Goal: Task Accomplishment & Management: Complete application form

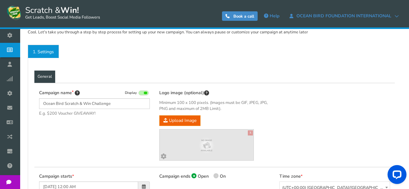
scroll to position [63, 0]
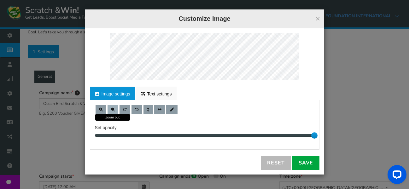
click at [113, 109] on span at bounding box center [113, 110] width 4 height 4
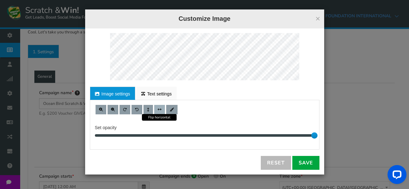
click at [159, 110] on span at bounding box center [160, 110] width 4 height 4
click at [148, 111] on span at bounding box center [148, 110] width 3 height 4
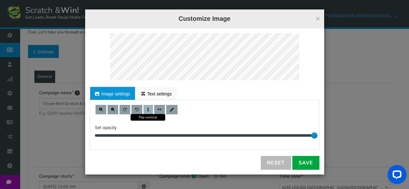
click at [151, 109] on button at bounding box center [148, 109] width 9 height 9
click at [157, 110] on button at bounding box center [159, 109] width 11 height 9
click at [147, 110] on span at bounding box center [148, 110] width 3 height 4
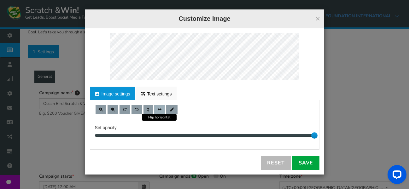
click at [161, 109] on span at bounding box center [160, 110] width 4 height 4
click at [281, 163] on link "Reset" at bounding box center [276, 163] width 30 height 14
click at [116, 95] on link "Image settings" at bounding box center [112, 93] width 45 height 13
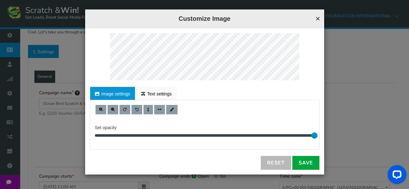
click at [317, 20] on button "×" at bounding box center [317, 19] width 5 height 8
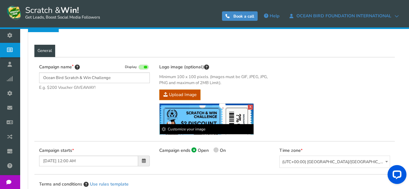
scroll to position [95, 0]
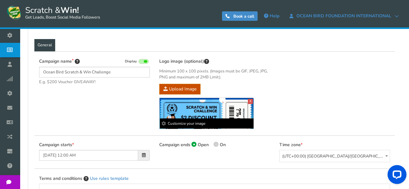
click at [191, 124] on b "Customize your image" at bounding box center [207, 124] width 94 height 10
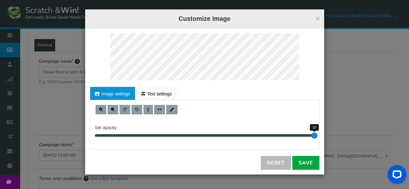
click at [284, 136] on div at bounding box center [205, 135] width 220 height 3
click at [275, 134] on div "8" at bounding box center [205, 135] width 220 height 3
drag, startPoint x: 272, startPoint y: 138, endPoint x: 350, endPoint y: 144, distance: 78.5
click at [350, 144] on div "× Customize Image For proper edit, check the desktop version Image settings Tex…" at bounding box center [204, 94] width 409 height 189
click at [113, 108] on span at bounding box center [113, 110] width 4 height 4
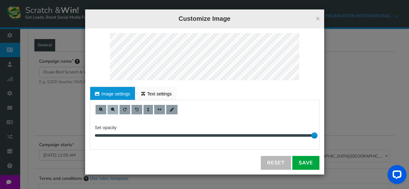
click at [113, 108] on span at bounding box center [113, 110] width 4 height 4
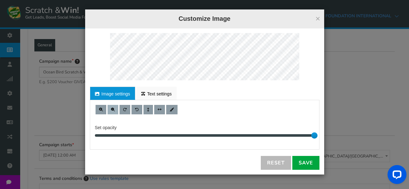
click at [113, 108] on span at bounding box center [113, 110] width 4 height 4
click at [313, 163] on link "Save" at bounding box center [305, 163] width 27 height 14
click at [342, 113] on div "× Customize Image For proper edit, check the desktop version Image settings Tex…" at bounding box center [204, 94] width 409 height 189
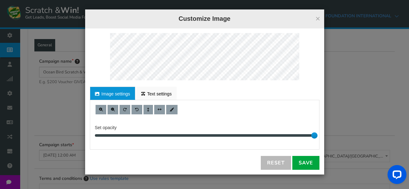
click at [117, 29] on div "For proper edit, check the desktop version Image settings Text settings Set opa…" at bounding box center [204, 101] width 239 height 146
click at [115, 111] on button at bounding box center [113, 109] width 11 height 9
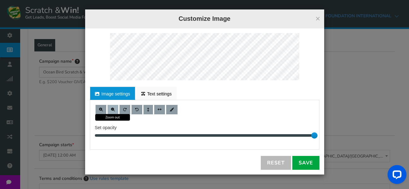
click at [117, 107] on button at bounding box center [113, 109] width 11 height 9
click at [202, 83] on div "For proper edit, check the desktop version Image settings Text settings Set opa…" at bounding box center [204, 101] width 239 height 146
click at [117, 107] on button at bounding box center [113, 109] width 11 height 9
click at [104, 108] on button at bounding box center [101, 109] width 11 height 9
click at [306, 161] on link "Save" at bounding box center [305, 163] width 27 height 14
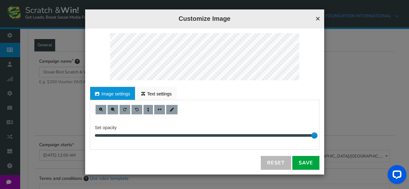
click at [317, 21] on button "×" at bounding box center [317, 19] width 5 height 8
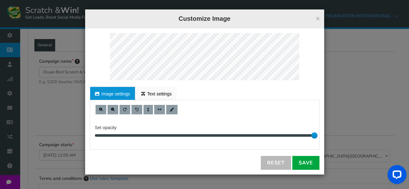
click at [192, 0] on html "Display on your website Scratch & Win! Get Leads, Boost Social Media Followers …" at bounding box center [204, 129] width 409 height 449
click at [318, 16] on button "×" at bounding box center [317, 19] width 5 height 8
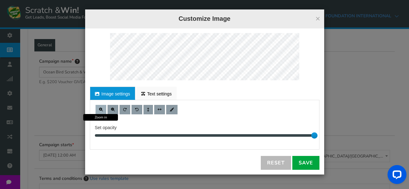
click at [102, 111] on span at bounding box center [101, 110] width 4 height 4
click at [102, 110] on span at bounding box center [101, 110] width 4 height 4
click at [105, 110] on button at bounding box center [101, 109] width 11 height 9
click at [299, 161] on link "Save" at bounding box center [305, 163] width 27 height 14
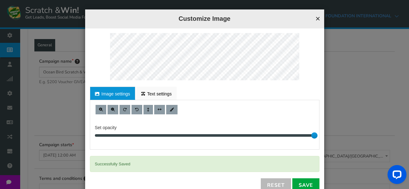
click at [317, 19] on button "×" at bounding box center [317, 19] width 5 height 8
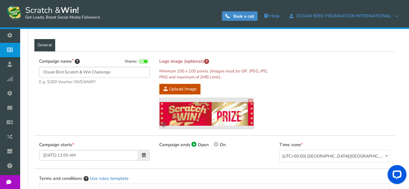
click at [308, 85] on div "Campaign name Display Ocean Bird Scratch & Win Challenge E.g. $200 Voucher GIVE…" at bounding box center [214, 93] width 361 height 84
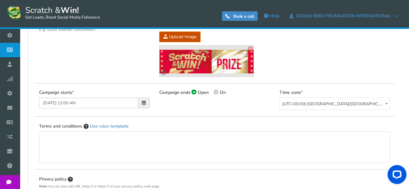
scroll to position [158, 0]
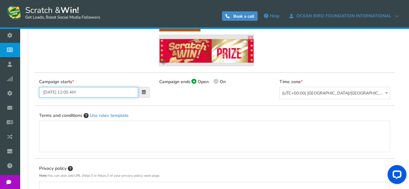
click at [95, 94] on input "[DATE] 12:00 AM" at bounding box center [88, 92] width 99 height 11
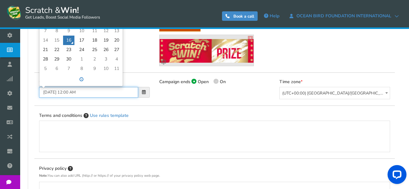
click at [68, 39] on td "16" at bounding box center [68, 40] width 11 height 9
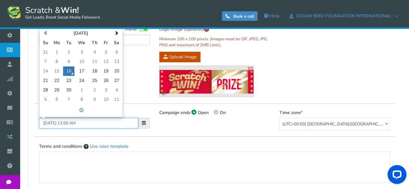
scroll to position [126, 0]
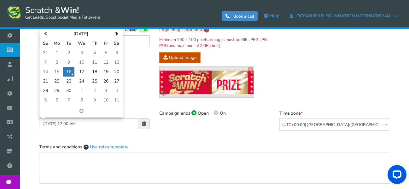
click at [144, 67] on div "Campaign name Display Ocean Bird Scratch & Win Challenge E.g. $200 Voucher GIVE…" at bounding box center [214, 62] width 361 height 84
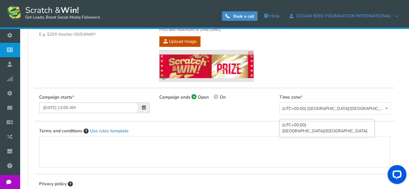
scroll to position [158, 0]
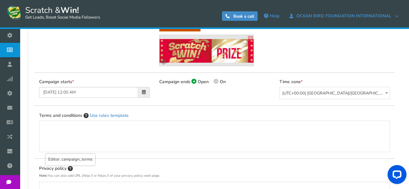
click at [126, 130] on p "Editor, campaign_terms" at bounding box center [215, 127] width 338 height 6
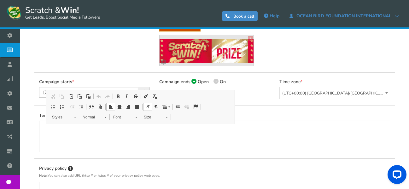
click at [67, 51] on div "Campaign name Display Ocean Bird Scratch & Win Challenge E.g. $200 Voucher GIVE…" at bounding box center [214, 30] width 361 height 84
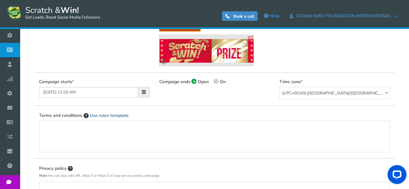
click at [114, 115] on link "Use rules template" at bounding box center [109, 116] width 39 height 6
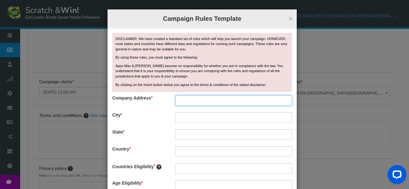
click at [191, 101] on input "text" at bounding box center [233, 100] width 117 height 11
type input "[STREET_ADDRESS][PERSON_NAME]"
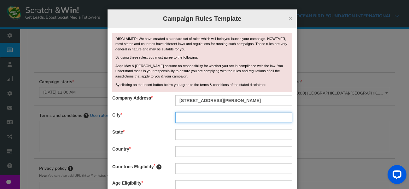
type input "Bulawayo"
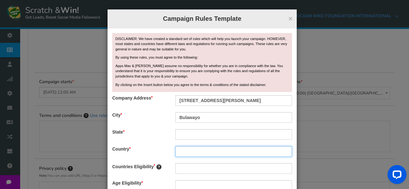
type input "[GEOGRAPHIC_DATA]"
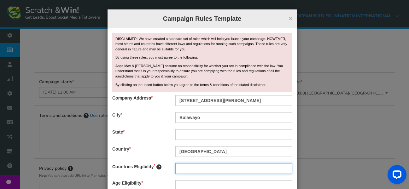
type input "[GEOGRAPHIC_DATA]"
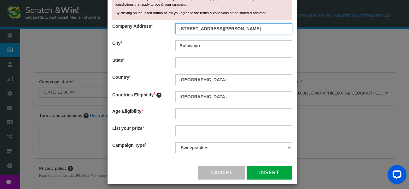
scroll to position [77, 0]
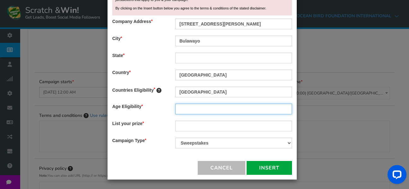
click at [190, 108] on input "text" at bounding box center [233, 109] width 117 height 11
type input "18+"
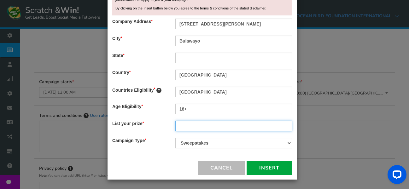
click at [205, 124] on input "text" at bounding box center [233, 126] width 117 height 11
type input "C"
paste input "Scratch Result Prize Description 🎓 Full Ride 100% scholarship for any one cours…"
type input "Scratch Result Prize Description 🎓 Full Ride 100% scholarship for any one cours…"
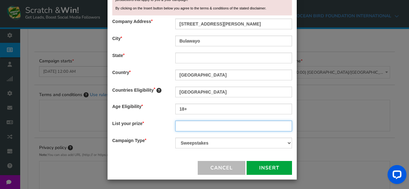
scroll to position [189, 0]
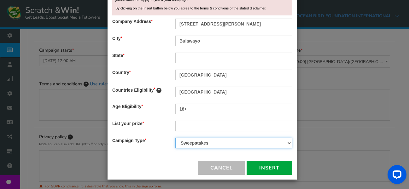
click at [233, 144] on select "Contest Giveaway Lottery Offer Raffle Sweepstakes Other" at bounding box center [233, 143] width 117 height 11
select select "Giveaway"
click at [175, 138] on select "Contest Giveaway Lottery Offer Raffle Sweepstakes Other" at bounding box center [233, 143] width 117 height 11
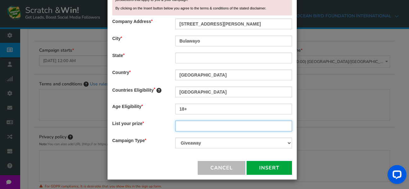
click at [233, 128] on input "text" at bounding box center [233, 126] width 117 height 11
type input "Course scholarships"
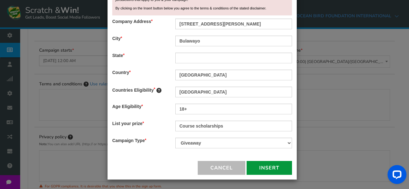
click at [277, 169] on button "Insert" at bounding box center [269, 168] width 45 height 14
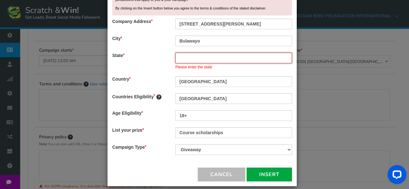
click at [215, 60] on input "text" at bounding box center [233, 58] width 117 height 11
type input "Bulawayo"
click at [262, 175] on button "Insert" at bounding box center [269, 175] width 45 height 14
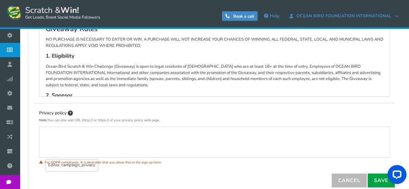
scroll to position [244, 0]
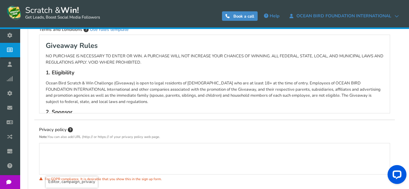
click at [112, 157] on div "Editor, campaign_privacy" at bounding box center [215, 159] width 338 height 25
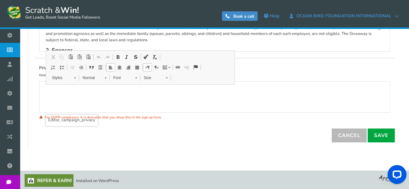
scroll to position [307, 0]
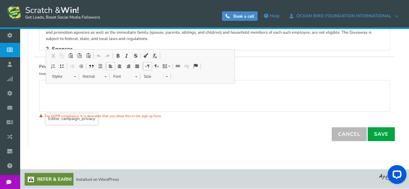
click at [75, 99] on div "Editor, campaign_privacy" at bounding box center [215, 96] width 338 height 25
click at [142, 121] on div "Privacy policy Note: You can also add URL (http:// or https:// of your privacy …" at bounding box center [214, 95] width 361 height 64
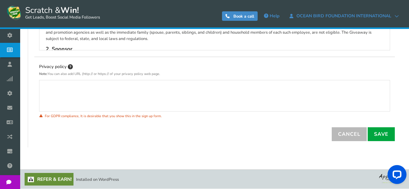
drag, startPoint x: 66, startPoint y: 66, endPoint x: 40, endPoint y: 67, distance: 25.9
click at [40, 67] on label "Privacy policy" at bounding box center [56, 66] width 34 height 7
copy label "Privacy policy"
click at [116, 93] on div "Editor, campaign_privacy" at bounding box center [215, 96] width 338 height 25
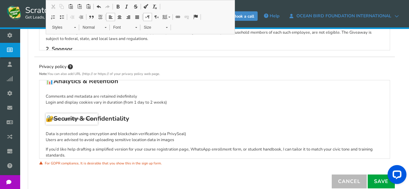
scroll to position [132, 0]
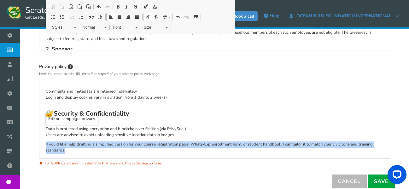
drag, startPoint x: 65, startPoint y: 153, endPoint x: 46, endPoint y: 146, distance: 20.1
click at [46, 146] on p "If you’d like help drafting a simplified version for your course registration p…" at bounding box center [215, 148] width 338 height 12
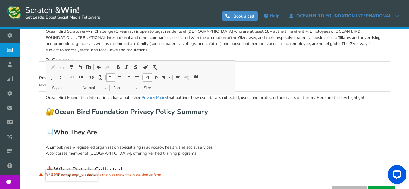
scroll to position [282, 0]
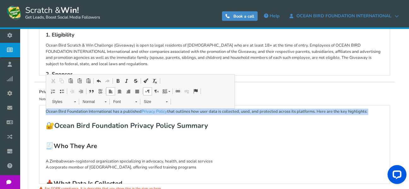
drag, startPoint x: 46, startPoint y: 127, endPoint x: 39, endPoint y: 109, distance: 20.0
click at [39, 109] on div "Ocean Bird Foundation International has a published Privacy Policy that outline…" at bounding box center [214, 144] width 351 height 79
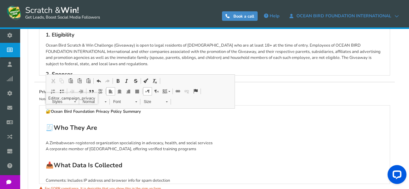
click at [147, 126] on h3 "🧾 Who They Are" at bounding box center [215, 127] width 338 height 13
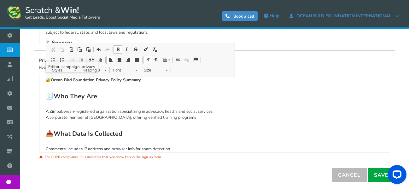
scroll to position [354, 0]
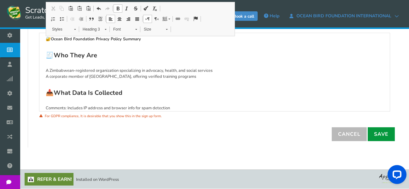
click at [384, 135] on link "Save" at bounding box center [381, 134] width 27 height 14
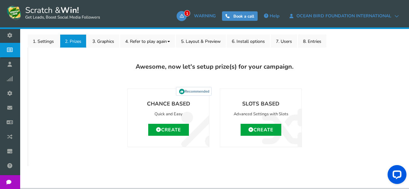
scroll to position [95, 0]
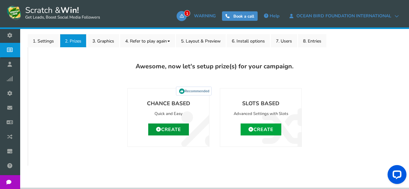
click at [177, 128] on link "Create" at bounding box center [168, 130] width 41 height 12
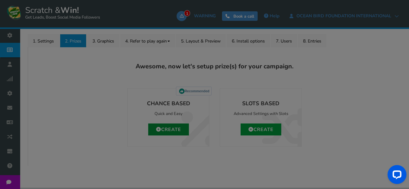
type input "0"
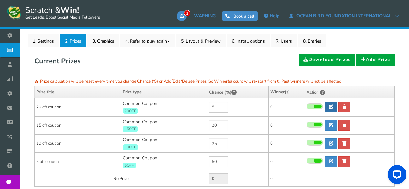
click at [333, 107] on icon at bounding box center [331, 107] width 4 height 4
type input "20 off coupon"
type input "20OFF"
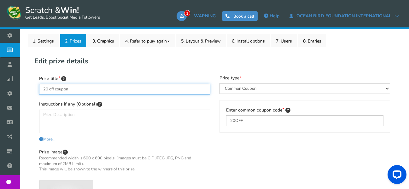
drag, startPoint x: 48, startPoint y: 89, endPoint x: 42, endPoint y: 89, distance: 6.3
click at [42, 89] on input "20 off coupon" at bounding box center [124, 89] width 171 height 11
type input "50% off coupon"
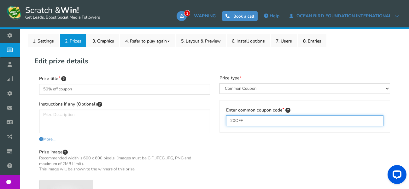
drag, startPoint x: 235, startPoint y: 121, endPoint x: 222, endPoint y: 121, distance: 12.3
click at [222, 121] on div "Enter common coupon code 20OFF" at bounding box center [305, 116] width 171 height 33
type input "50OFF"
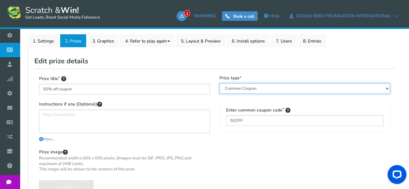
click at [233, 90] on select "Perks and Experiences Automatic Coupon Common Coupon Unique Coupon" at bounding box center [305, 88] width 171 height 11
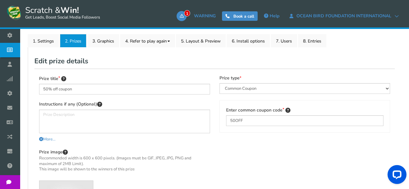
click at [252, 74] on div "Prize title 50% off coupon Instructions if any (Optional) More... Less... You c…" at bounding box center [214, 162] width 361 height 186
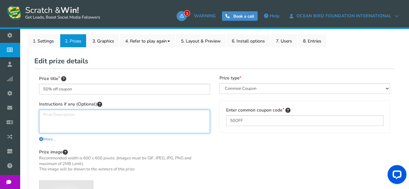
click at [92, 120] on textarea at bounding box center [124, 122] width 171 height 24
drag, startPoint x: 179, startPoint y: 115, endPoint x: 36, endPoint y: 109, distance: 143.0
click at [36, 109] on div "Prize title 50% off coupon Instructions if any (Optional) Scholarship is subtra…" at bounding box center [124, 165] width 180 height 180
type textarea "Scholarship is subtracted from the course monthly payment"
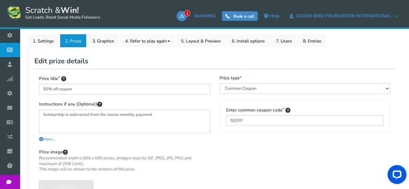
click at [228, 139] on div "Prize title 50% off coupon Instructions if any (Optional) Scholarship is subtra…" at bounding box center [214, 162] width 361 height 186
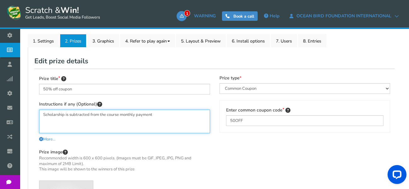
drag, startPoint x: 194, startPoint y: 116, endPoint x: 32, endPoint y: 102, distance: 161.8
click at [32, 102] on div "General Lead Form Labels Fields setup Restrictions Allow users to play again af…" at bounding box center [214, 164] width 373 height 234
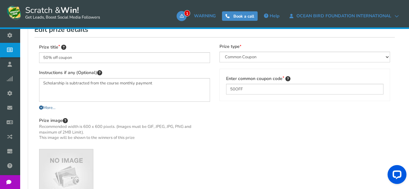
click at [42, 107] on icon at bounding box center [41, 108] width 4 height 4
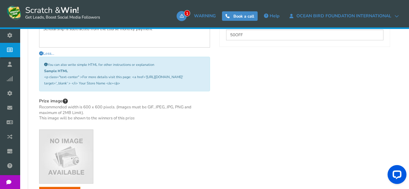
scroll to position [189, 0]
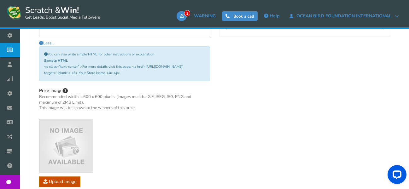
scroll to position [221, 0]
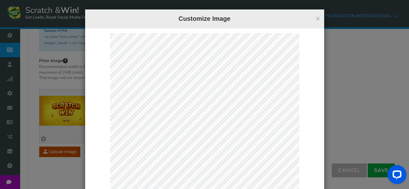
scroll to position [63, 0]
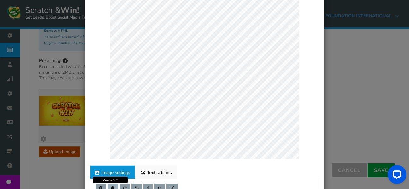
click at [111, 187] on span at bounding box center [113, 189] width 4 height 4
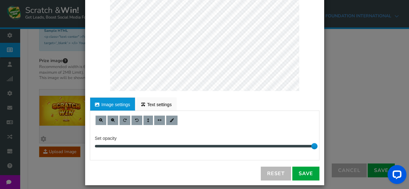
scroll to position [137, 0]
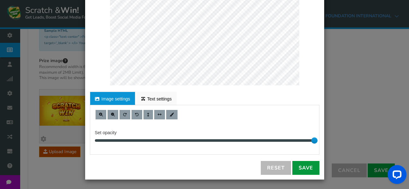
click at [299, 168] on link "Save" at bounding box center [305, 168] width 27 height 14
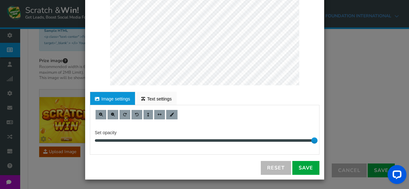
click at [363, 108] on div "× Customize Image For proper edit, check the desktop version Image settings Tex…" at bounding box center [204, 94] width 409 height 189
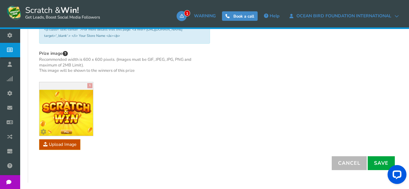
scroll to position [232, 0]
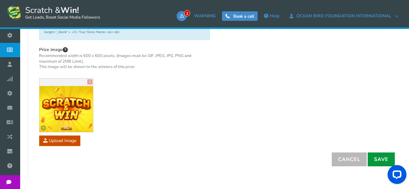
click at [385, 157] on link "Save" at bounding box center [381, 160] width 27 height 14
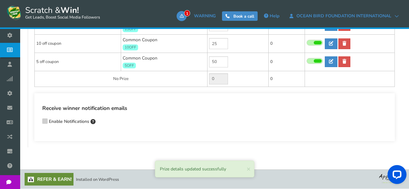
scroll to position [132, 0]
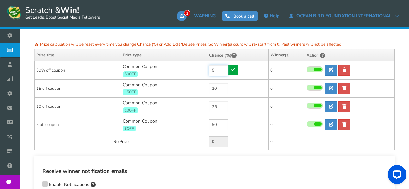
drag, startPoint x: 220, startPoint y: 70, endPoint x: 202, endPoint y: 70, distance: 17.7
click at [202, 70] on tr "50% off coupon Common Coupon 50OFF 5 0 0 0 [GEOGRAPHIC_DATA] Time 0" at bounding box center [215, 71] width 360 height 18
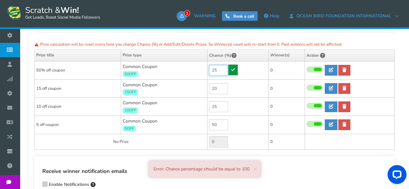
type input "25"
click at [236, 70] on link at bounding box center [232, 70] width 9 height 11
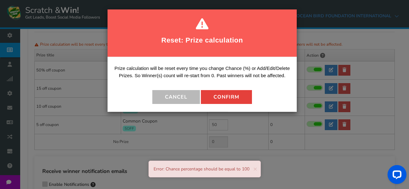
click at [229, 94] on button "Confirm" at bounding box center [226, 97] width 51 height 14
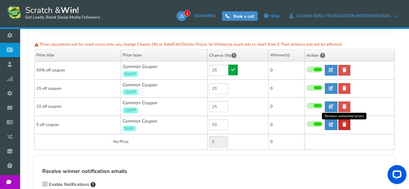
click at [346, 124] on icon at bounding box center [345, 124] width 4 height 4
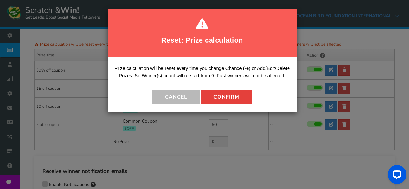
click at [227, 100] on button "Confirm" at bounding box center [226, 97] width 51 height 14
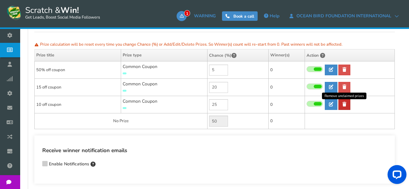
click at [346, 104] on icon at bounding box center [345, 104] width 4 height 4
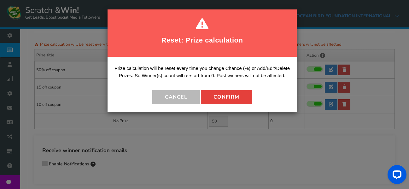
click at [212, 95] on button "Confirm" at bounding box center [226, 97] width 51 height 14
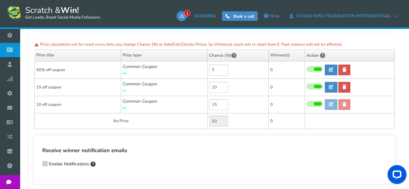
type input "75"
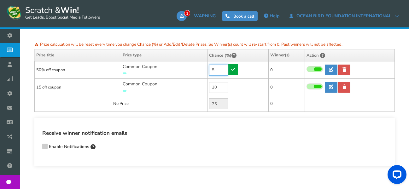
drag, startPoint x: 217, startPoint y: 70, endPoint x: 207, endPoint y: 71, distance: 9.8
click at [208, 71] on td "5" at bounding box center [238, 70] width 61 height 17
type input "25"
click at [236, 68] on link at bounding box center [232, 69] width 9 height 11
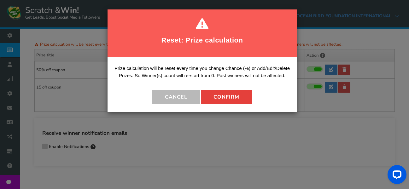
click at [231, 99] on button "Confirm" at bounding box center [226, 97] width 51 height 14
type input "55"
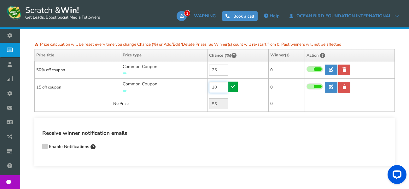
click at [225, 89] on input "20" at bounding box center [218, 87] width 19 height 11
click at [221, 87] on input "20" at bounding box center [218, 87] width 19 height 11
click at [334, 86] on link at bounding box center [331, 87] width 13 height 11
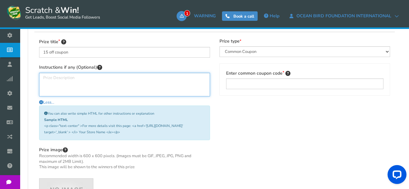
click at [145, 81] on textarea at bounding box center [124, 85] width 171 height 24
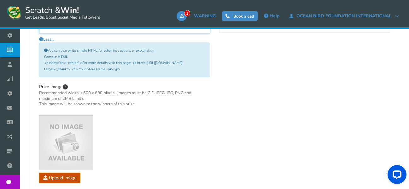
scroll to position [226, 0]
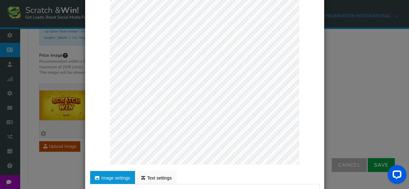
scroll to position [63, 0]
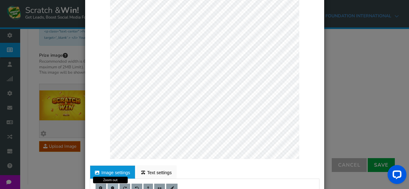
click at [111, 187] on span at bounding box center [113, 189] width 4 height 4
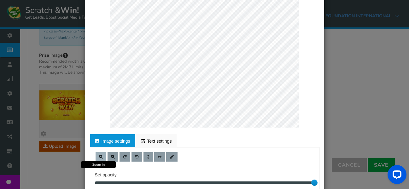
click at [101, 159] on button at bounding box center [101, 156] width 11 height 9
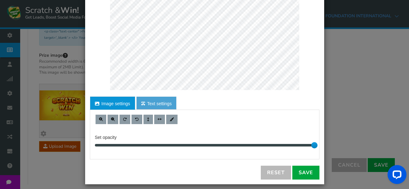
scroll to position [137, 0]
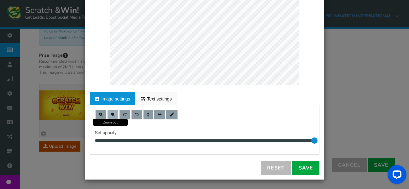
click at [111, 116] on span at bounding box center [113, 115] width 4 height 4
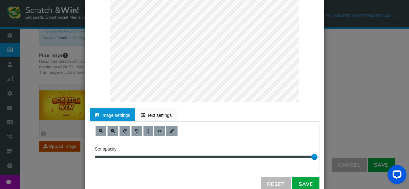
scroll to position [126, 0]
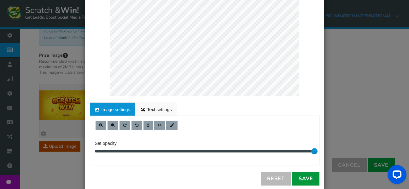
click at [308, 177] on link "Save" at bounding box center [305, 179] width 27 height 14
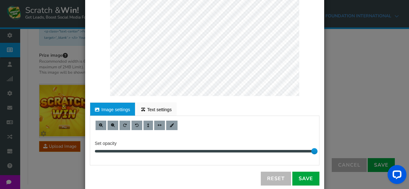
click at [360, 122] on div "× Customize Image For proper edit, check the desktop version Image settings Tex…" at bounding box center [204, 94] width 409 height 189
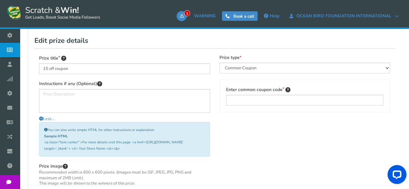
scroll to position [100, 0]
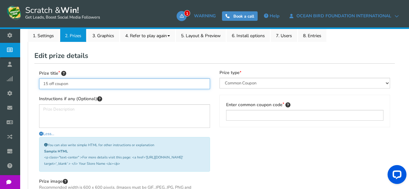
drag, startPoint x: 48, startPoint y: 84, endPoint x: 41, endPoint y: 82, distance: 6.8
click at [41, 83] on input "15 off coupon" at bounding box center [124, 84] width 171 height 11
type input "25 off coupon"
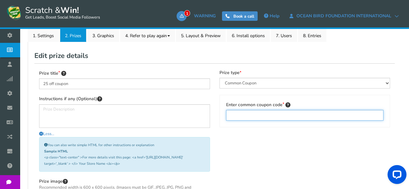
click at [258, 116] on input "text" at bounding box center [305, 115] width 158 height 11
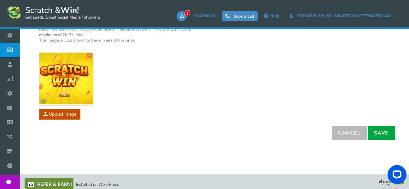
scroll to position [263, 0]
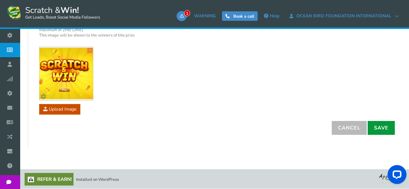
type input "25off"
click at [389, 126] on link "Save" at bounding box center [381, 128] width 27 height 14
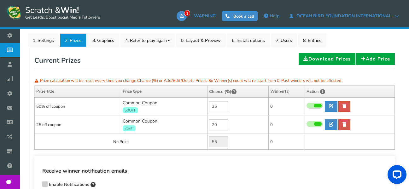
scroll to position [127, 0]
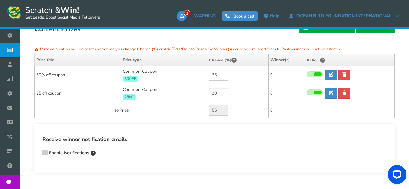
click at [43, 154] on icon at bounding box center [45, 152] width 4 height 5
click at [36, 154] on input "Enable Notifications" at bounding box center [36, 154] width 0 height 4
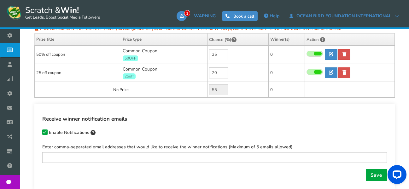
scroll to position [158, 0]
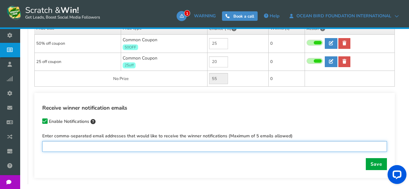
click at [88, 147] on input "text" at bounding box center [214, 146] width 345 height 11
type input "[EMAIL_ADDRESS][DOMAIN_NAME]"
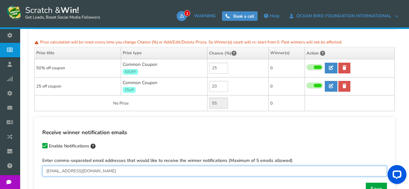
scroll to position [95, 0]
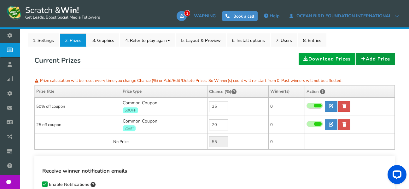
click at [367, 60] on link "Add Prize" at bounding box center [375, 59] width 38 height 12
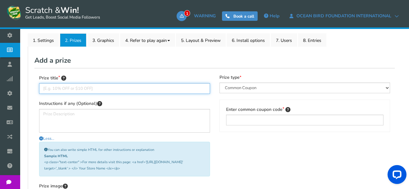
click at [112, 92] on input "text" at bounding box center [124, 88] width 171 height 11
type input "75% Off"
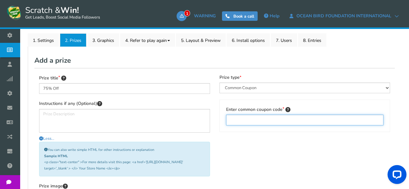
click at [238, 120] on input "text" at bounding box center [305, 120] width 158 height 11
type input "75off"
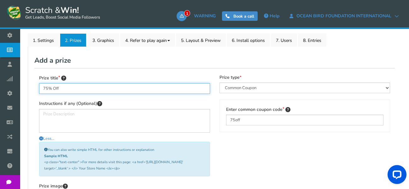
drag, startPoint x: 61, startPoint y: 87, endPoint x: 55, endPoint y: 87, distance: 6.0
click at [55, 87] on input "75% Off" at bounding box center [124, 88] width 171 height 11
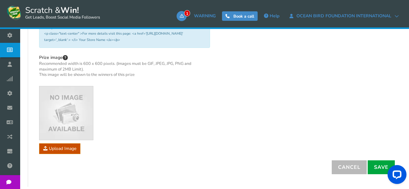
scroll to position [263, 0]
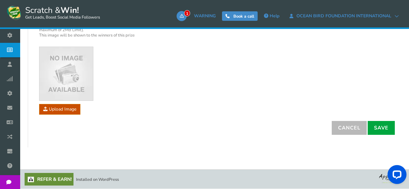
type input "75% Discount"
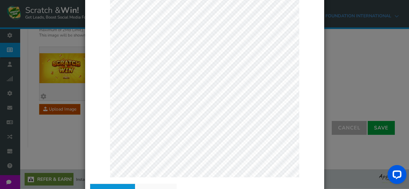
scroll to position [95, 0]
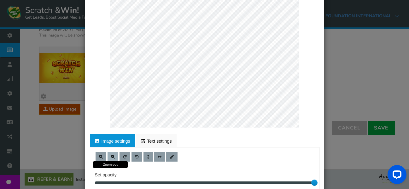
click at [111, 157] on span at bounding box center [113, 157] width 4 height 4
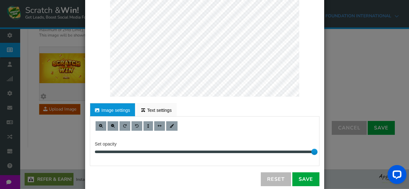
scroll to position [126, 0]
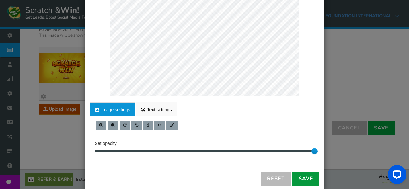
click at [303, 178] on link "Save" at bounding box center [305, 179] width 27 height 14
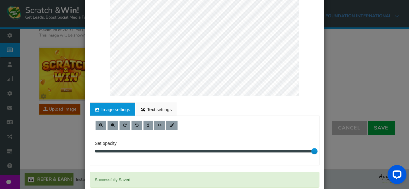
click at [338, 86] on div "× Customize Image For proper edit, check the desktop version Image settings Tex…" at bounding box center [204, 94] width 409 height 189
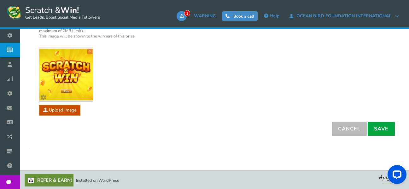
scroll to position [263, 0]
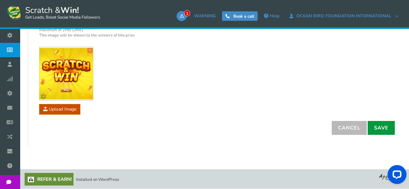
click at [389, 129] on link "Save" at bounding box center [381, 128] width 27 height 14
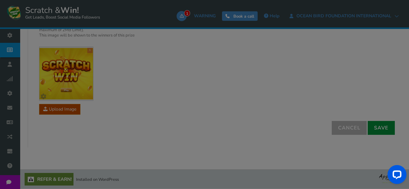
type input "0"
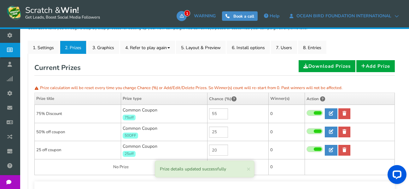
scroll to position [87, 0]
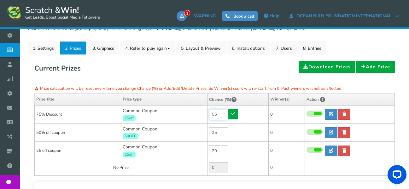
drag, startPoint x: 220, startPoint y: 114, endPoint x: 209, endPoint y: 112, distance: 11.3
click at [209, 112] on td "55" at bounding box center [238, 115] width 61 height 18
type input "5"
click at [236, 114] on link at bounding box center [232, 114] width 9 height 11
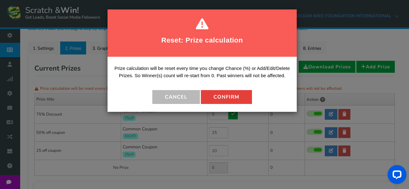
click at [238, 97] on button "Confirm" at bounding box center [226, 97] width 51 height 14
type input "50"
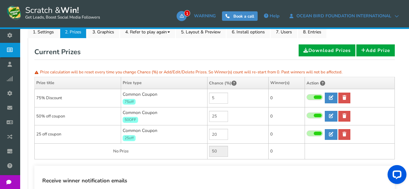
scroll to position [119, 0]
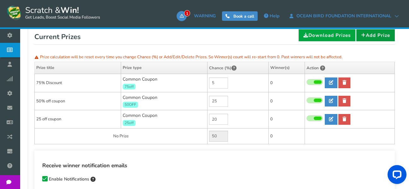
click at [367, 35] on link "Add Prize" at bounding box center [375, 35] width 38 height 12
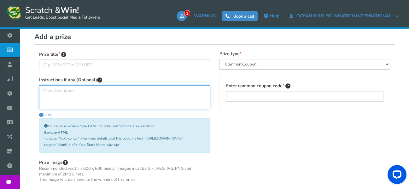
click at [93, 89] on textarea at bounding box center [124, 97] width 171 height 24
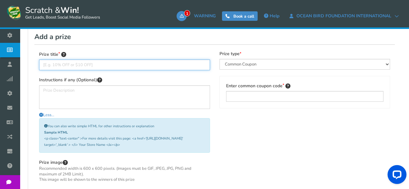
click at [96, 63] on input "text" at bounding box center [124, 65] width 171 height 11
type input "$50 Discount"
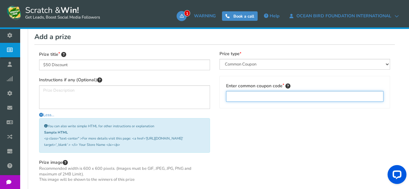
click at [278, 97] on input "text" at bounding box center [305, 96] width 158 height 11
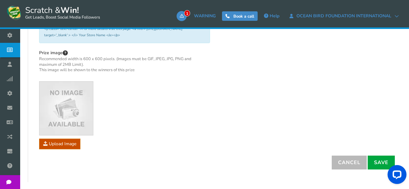
scroll to position [245, 0]
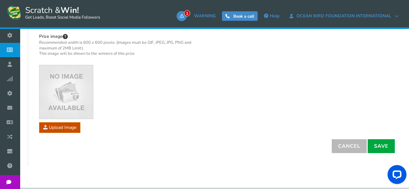
type input "50off"
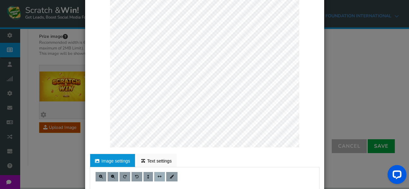
scroll to position [95, 0]
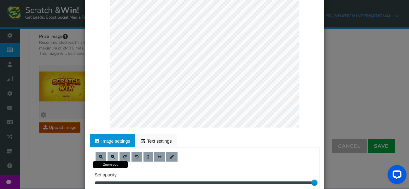
click at [112, 158] on span at bounding box center [113, 157] width 4 height 4
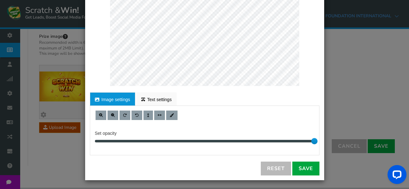
scroll to position [137, 0]
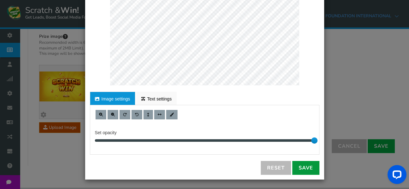
click at [308, 169] on link "Save" at bounding box center [305, 168] width 27 height 14
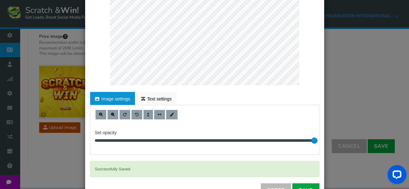
click at [338, 114] on div "× Customize Image For proper edit, check the desktop version Image settings Tex…" at bounding box center [204, 94] width 409 height 189
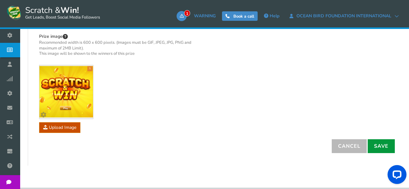
click at [384, 147] on link "Save" at bounding box center [381, 146] width 27 height 14
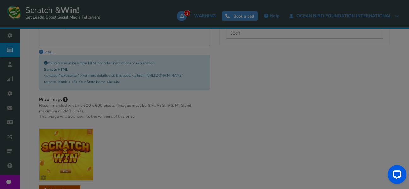
type input "0"
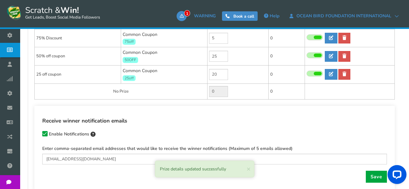
scroll to position [119, 0]
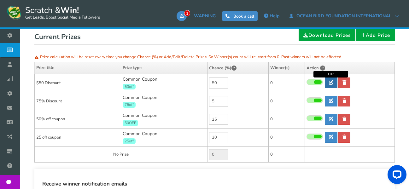
click at [332, 82] on icon at bounding box center [331, 82] width 4 height 4
type input "$50 Discount"
type input "50off"
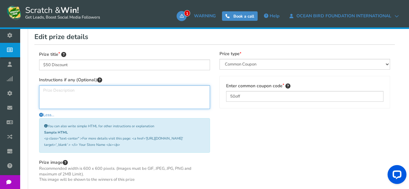
click at [63, 92] on textarea at bounding box center [124, 97] width 171 height 24
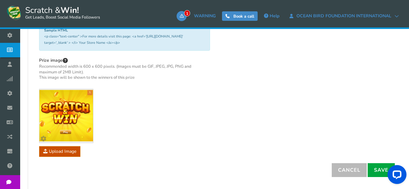
scroll to position [245, 0]
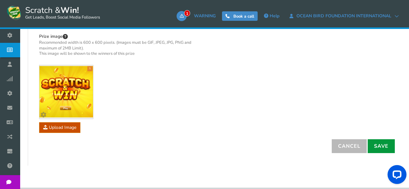
type textarea "This discount is applied on your first month"
click at [381, 146] on link "Save" at bounding box center [381, 146] width 27 height 14
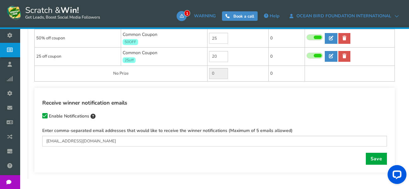
scroll to position [232, 0]
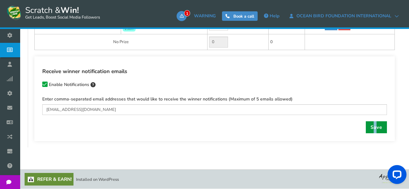
click at [375, 128] on link "Save" at bounding box center [376, 127] width 21 height 12
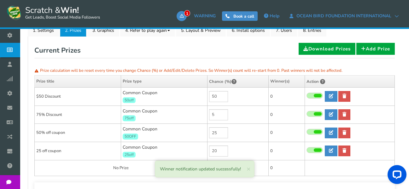
scroll to position [74, 0]
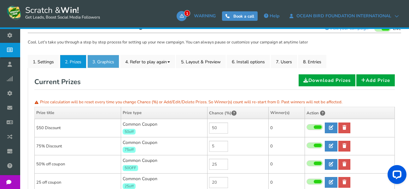
click at [112, 60] on link "3. Graphics" at bounding box center [103, 61] width 32 height 13
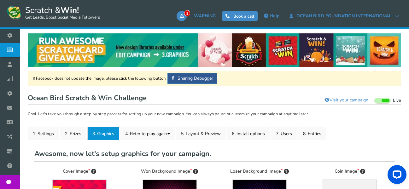
scroll to position [0, 0]
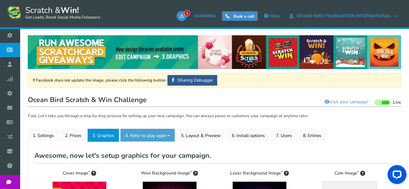
click at [159, 136] on link "4. Refer to play again" at bounding box center [147, 135] width 55 height 13
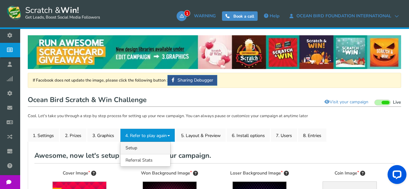
click at [149, 150] on link "4.1 Referrals Setup" at bounding box center [145, 148] width 50 height 12
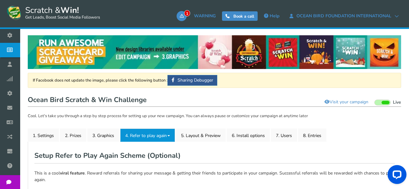
type textarea "Refer your friends and get more chances to win!"
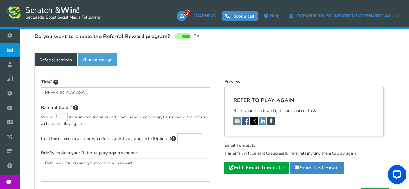
scroll to position [189, 0]
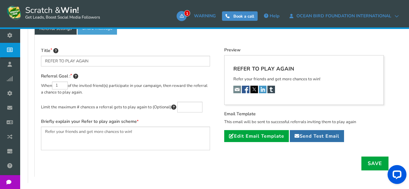
click at [341, 138] on button "Send Test Email" at bounding box center [317, 136] width 54 height 12
click at [376, 165] on link "Save" at bounding box center [374, 164] width 27 height 14
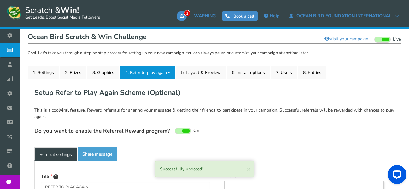
scroll to position [0, 0]
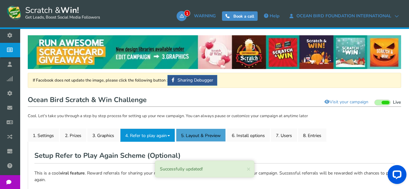
click at [210, 136] on link "5. Layout & Preview" at bounding box center [201, 135] width 50 height 13
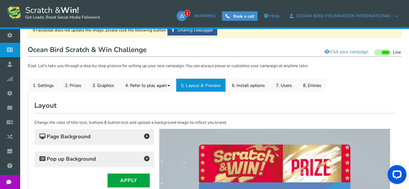
scroll to position [32, 0]
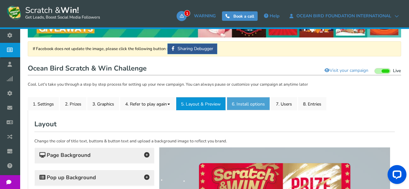
click at [264, 104] on link "6. Install options New" at bounding box center [248, 103] width 43 height 13
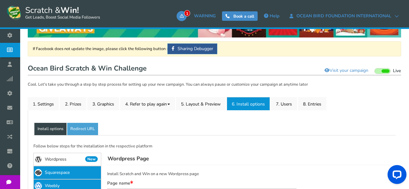
scroll to position [126, 0]
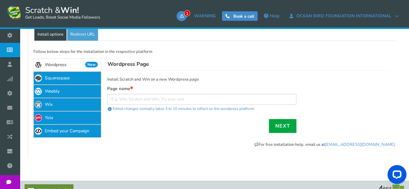
click at [69, 64] on link "Wordpress New" at bounding box center [67, 64] width 68 height 13
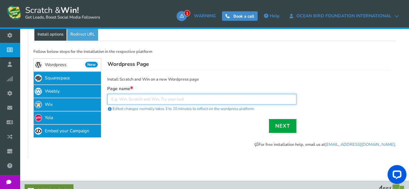
click at [179, 99] on input "text" at bounding box center [201, 99] width 189 height 11
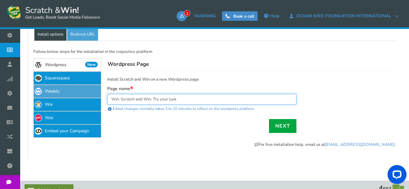
drag, startPoint x: 191, startPoint y: 98, endPoint x: 80, endPoint y: 96, distance: 110.1
click at [80, 96] on div "If Facebook does not update the image, please click the following button : Shar…" at bounding box center [215, 97] width 370 height 112
paste input "🎉 Ocean Bird Scratch & Win Challenge"
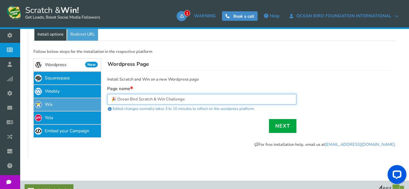
drag, startPoint x: 119, startPoint y: 99, endPoint x: 92, endPoint y: 101, distance: 26.2
click at [92, 101] on div "If Facebook does not update the image, please click the following button : Shar…" at bounding box center [215, 97] width 370 height 112
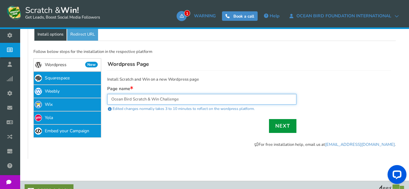
type input "Ocean Bird Scratch & Win Challenge"
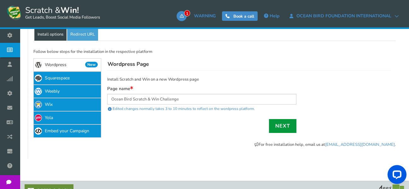
click at [282, 125] on link "Next" at bounding box center [282, 126] width 27 height 14
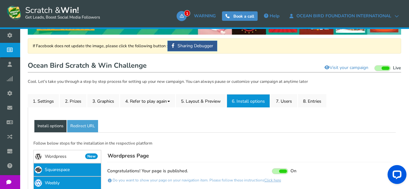
scroll to position [32, 0]
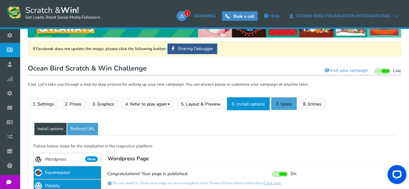
click at [289, 102] on link "7. Users" at bounding box center [284, 103] width 26 height 13
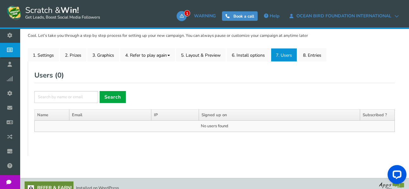
scroll to position [89, 0]
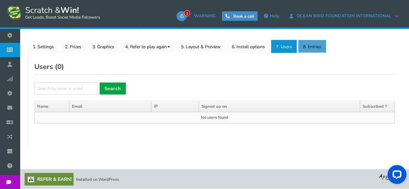
click at [313, 47] on link "8. Entries" at bounding box center [312, 46] width 28 height 13
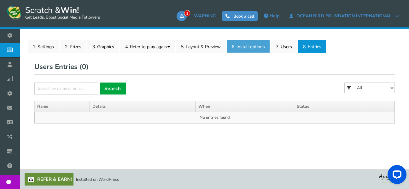
click at [254, 48] on link "6. Install options New" at bounding box center [248, 46] width 43 height 13
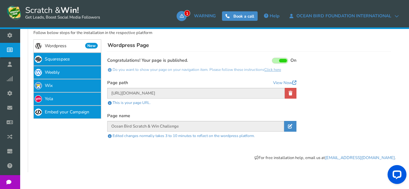
scroll to position [152, 0]
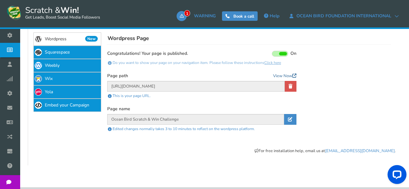
click at [284, 76] on link "View Now" at bounding box center [284, 76] width 23 height 6
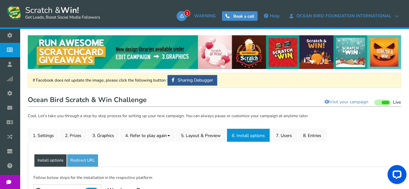
drag, startPoint x: 414, startPoint y: 39, endPoint x: 138, endPoint y: -38, distance: 285.9
